Goal: Check status: Check status

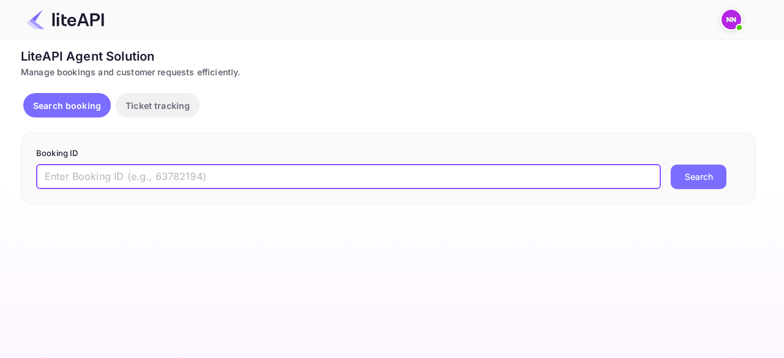
click at [120, 173] on input "text" at bounding box center [348, 177] width 625 height 25
paste input "8834727"
type input "8834727"
click at [671, 165] on button "Search" at bounding box center [699, 177] width 56 height 25
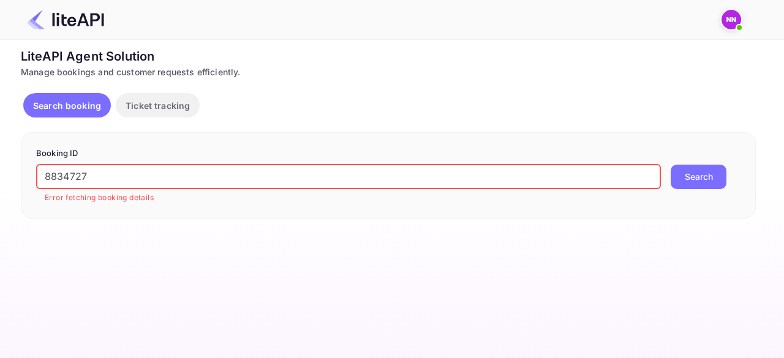
click at [699, 175] on button "Search" at bounding box center [699, 177] width 56 height 25
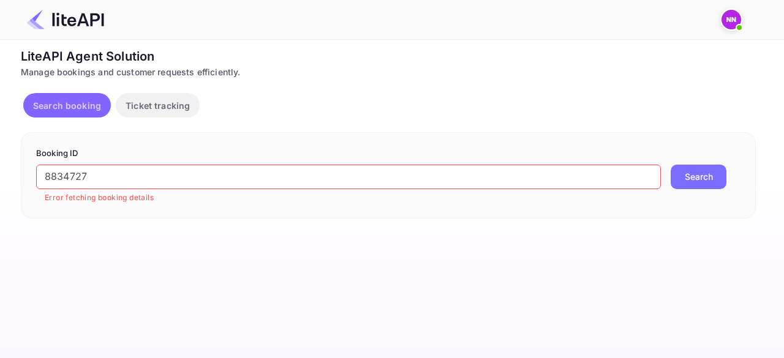
click at [82, 106] on p "Search booking" at bounding box center [67, 105] width 68 height 13
click at [74, 108] on p "Search booking" at bounding box center [67, 105] width 68 height 13
